Goal: Task Accomplishment & Management: Complete application form

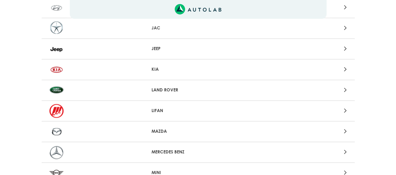
scroll to position [439, 0]
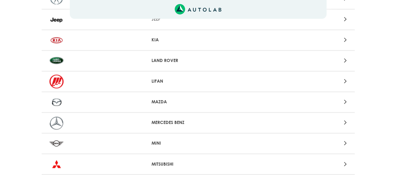
click at [178, 103] on p "MAZDA" at bounding box center [198, 102] width 93 height 7
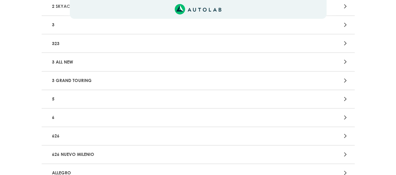
scroll to position [157, 0]
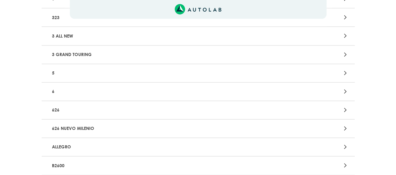
click at [328, 71] on div at bounding box center [300, 73] width 102 height 8
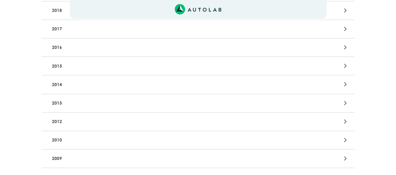
scroll to position [32, 0]
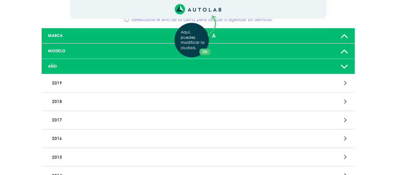
click at [344, 66] on div "Aquí, puedes modificar la ciudad. OK .aex,.bex{fill:none!important;stroke:#50c4…" at bounding box center [198, 55] width 396 height 175
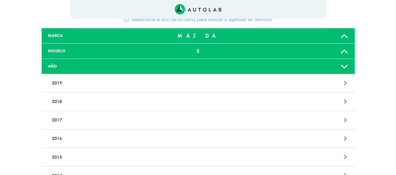
click at [344, 66] on icon at bounding box center [345, 66] width 8 height 13
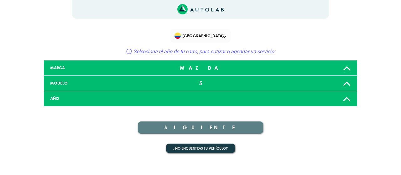
click at [347, 99] on icon at bounding box center [347, 98] width 8 height 13
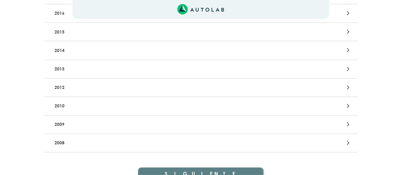
scroll to position [189, 0]
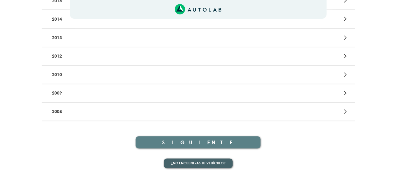
click at [208, 163] on button "¿No encuentras tu vehículo?" at bounding box center [198, 164] width 69 height 10
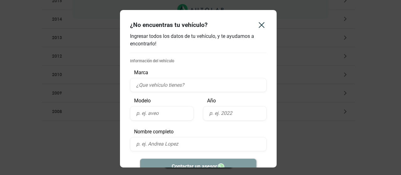
click at [194, 85] on input "text" at bounding box center [198, 85] width 137 height 14
type input "mazda"
click at [172, 115] on input "text" at bounding box center [162, 113] width 64 height 14
type input "cx5"
click at [227, 114] on input "text" at bounding box center [235, 113] width 64 height 14
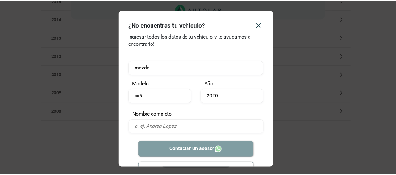
scroll to position [37, 0]
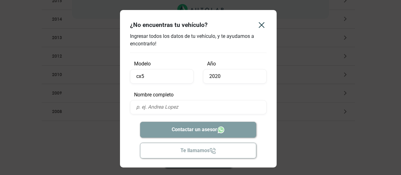
type input "2020"
click at [182, 104] on input "text" at bounding box center [198, 107] width 137 height 14
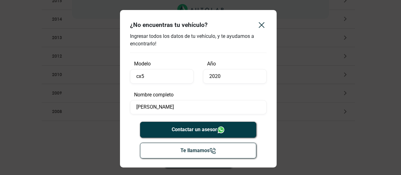
type input "[PERSON_NAME]"
click at [184, 125] on button "Contactar un asesor" at bounding box center [198, 130] width 116 height 16
click at [259, 24] on icon "Close" at bounding box center [262, 25] width 10 height 10
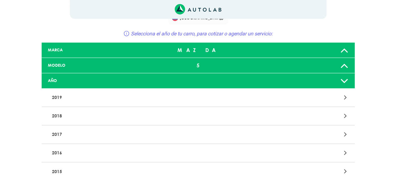
scroll to position [0, 0]
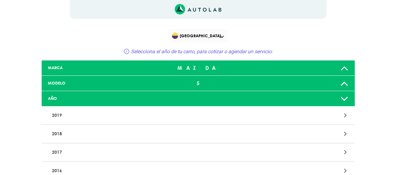
click at [222, 35] on span "[GEOGRAPHIC_DATA]" at bounding box center [199, 35] width 54 height 9
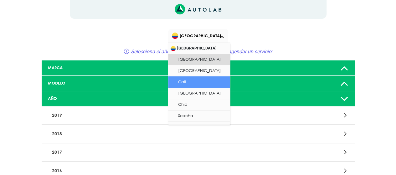
click at [192, 79] on li "Cali" at bounding box center [199, 81] width 62 height 11
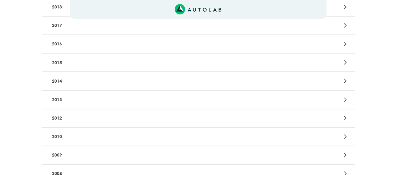
scroll to position [32, 0]
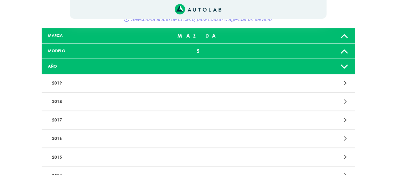
click at [151, 76] on div "2019" at bounding box center [198, 83] width 313 height 18
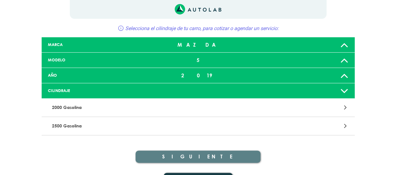
scroll to position [31, 0]
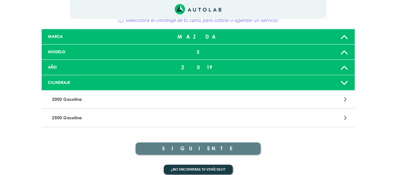
click at [163, 97] on p "2000 Gasolina" at bounding box center [147, 100] width 195 height 12
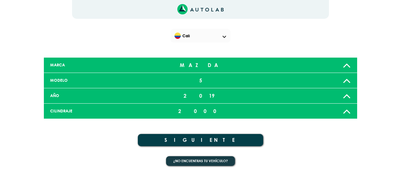
click at [194, 139] on button "SIGUIENTE" at bounding box center [200, 140] width 125 height 12
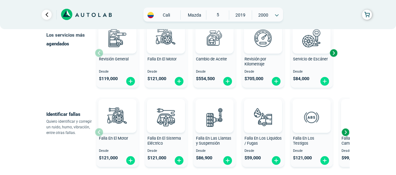
scroll to position [94, 0]
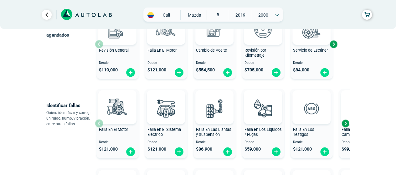
click at [345, 125] on div "Next slide" at bounding box center [345, 123] width 9 height 9
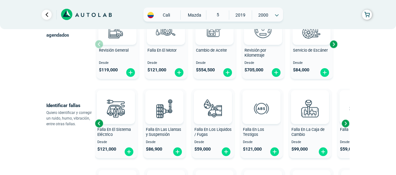
click at [345, 125] on div "Next slide" at bounding box center [345, 123] width 9 height 9
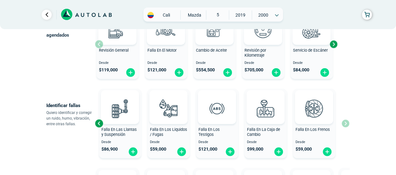
click at [345, 125] on div "Falla En El Motor Desde $ 121,000 Falla En El Sistema Eléctrico Desde $ 121,000…" at bounding box center [222, 123] width 255 height 75
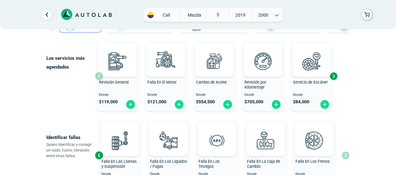
scroll to position [63, 0]
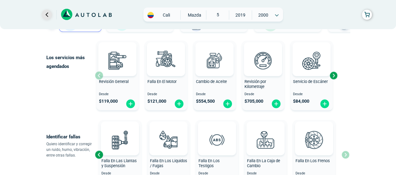
click at [44, 13] on link "Ir al paso anterior" at bounding box center [47, 15] width 10 height 10
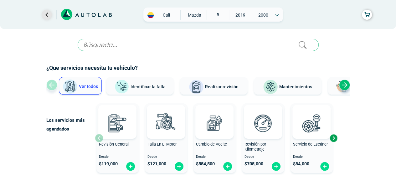
click at [45, 11] on link "Ir al paso anterior" at bounding box center [47, 15] width 10 height 10
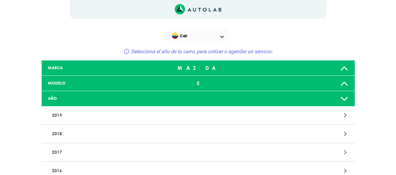
scroll to position [32, 0]
